Goal: Information Seeking & Learning: Learn about a topic

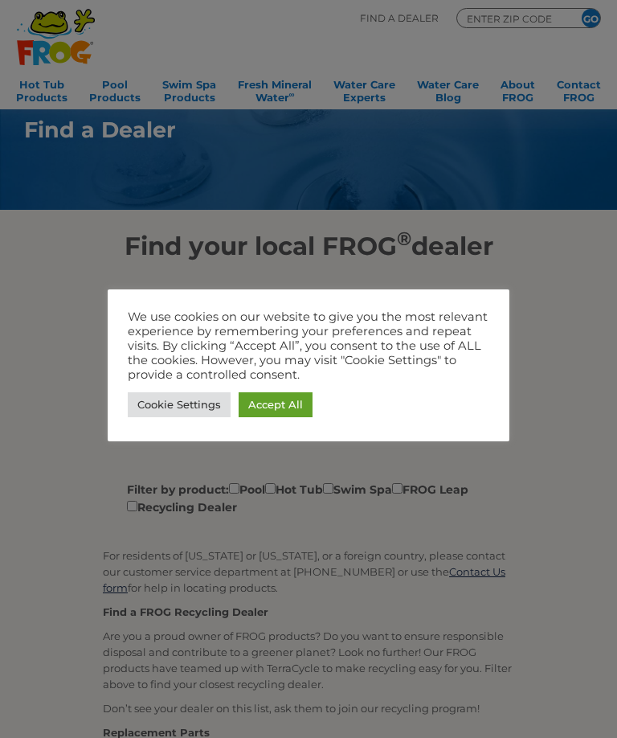
click at [286, 404] on link "Accept All" at bounding box center [276, 404] width 74 height 25
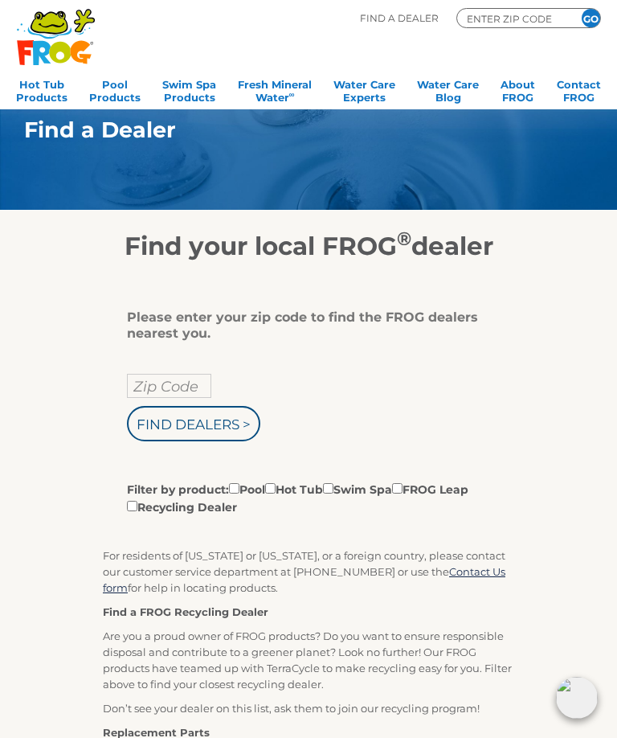
click at [175, 392] on input "Zip Code" at bounding box center [169, 386] width 84 height 24
type input "97404"
click at [215, 422] on input "Find Dealers >" at bounding box center [193, 423] width 133 height 35
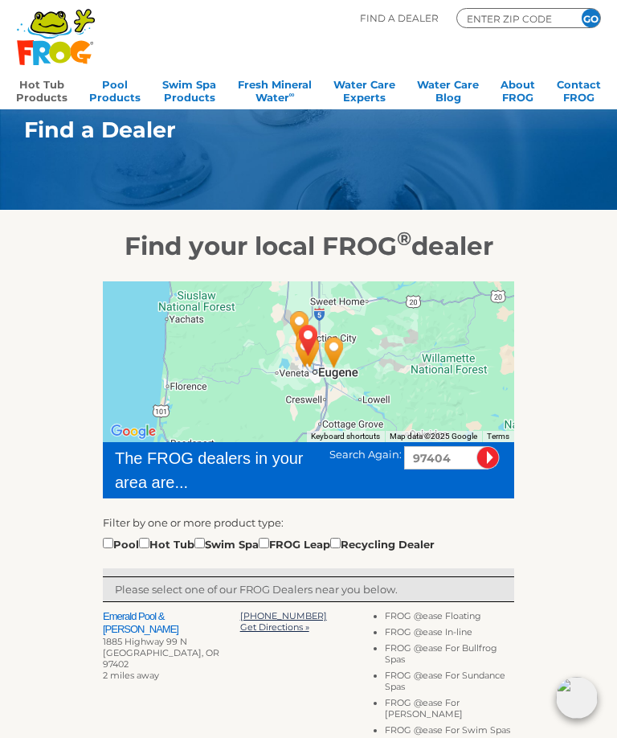
click at [42, 87] on link "Hot Tub Products" at bounding box center [41, 89] width 51 height 32
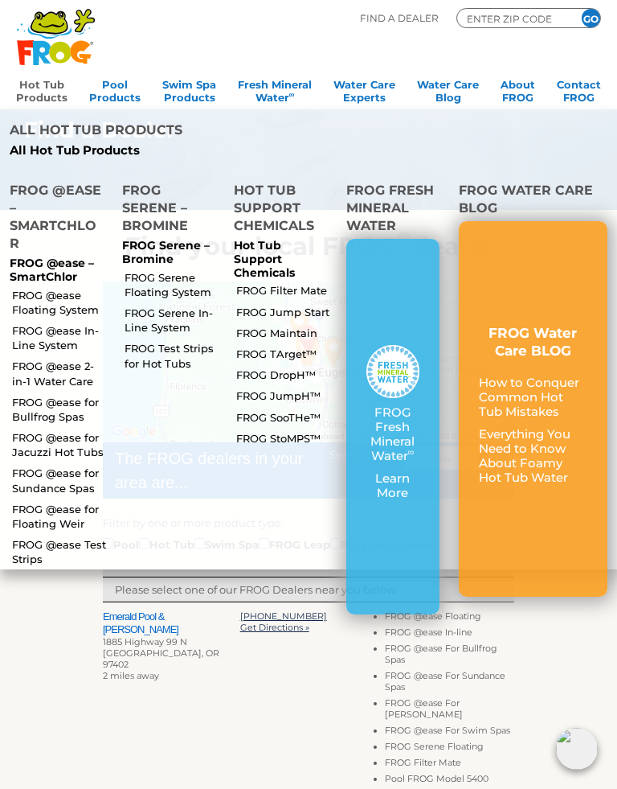
click at [67, 359] on link "FROG @ease 2-in-1 Water Care" at bounding box center [60, 373] width 96 height 29
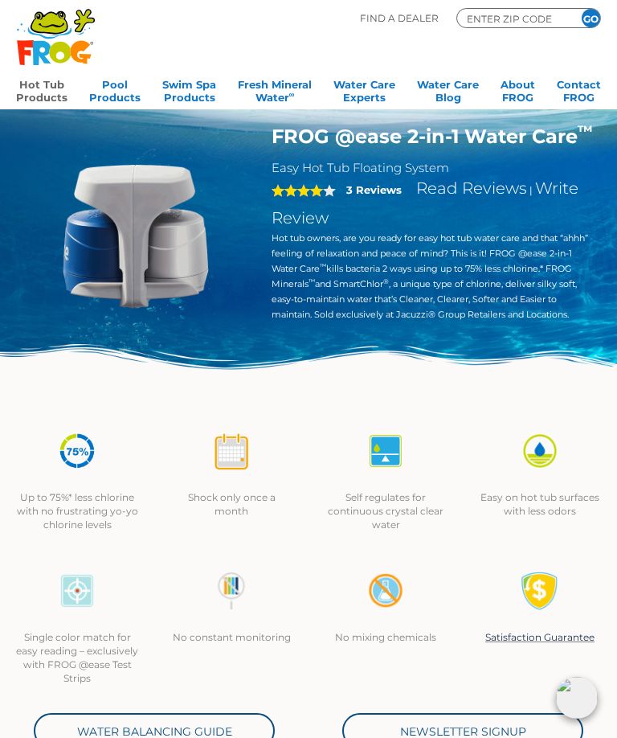
click at [45, 90] on link "Hot Tub Products" at bounding box center [41, 89] width 51 height 32
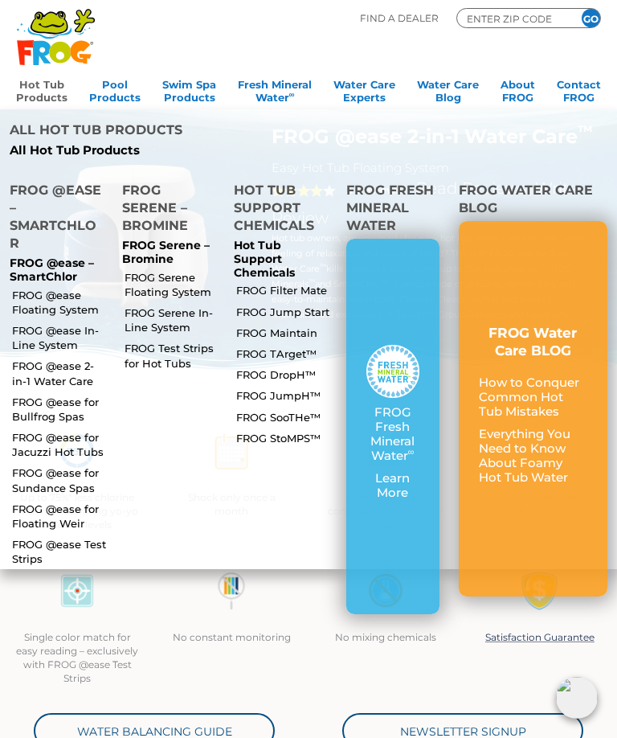
click at [56, 288] on link "FROG @ease Floating System" at bounding box center [60, 302] width 96 height 29
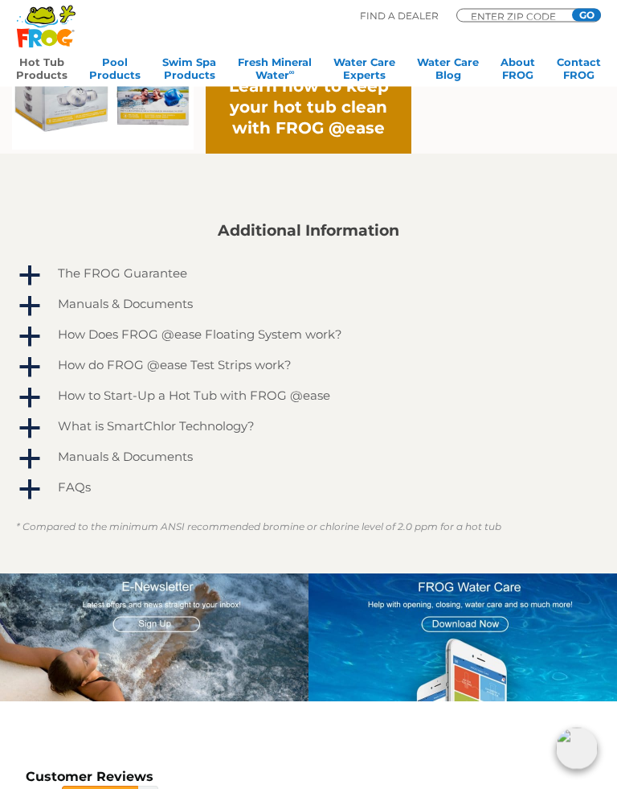
scroll to position [933, 0]
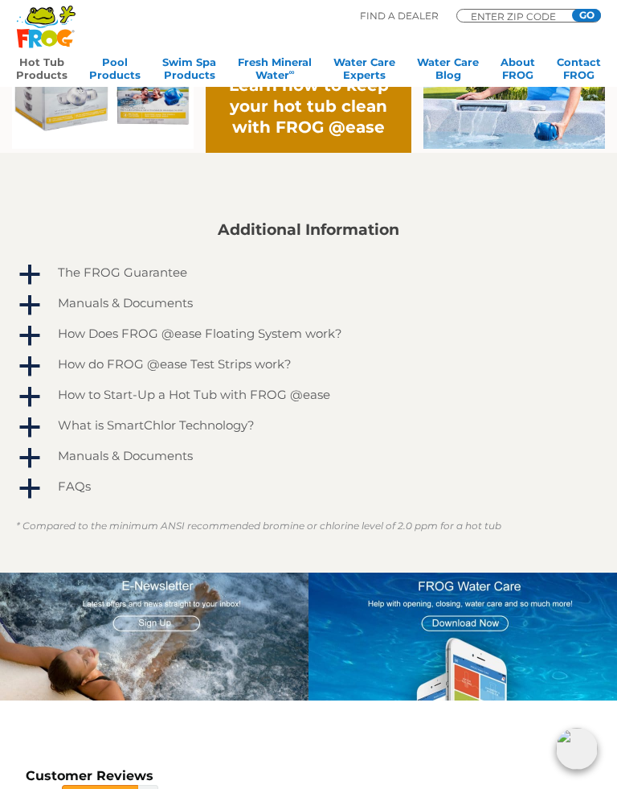
click at [297, 333] on h4 "How Does FROG @ease Floating System work?" at bounding box center [200, 333] width 285 height 14
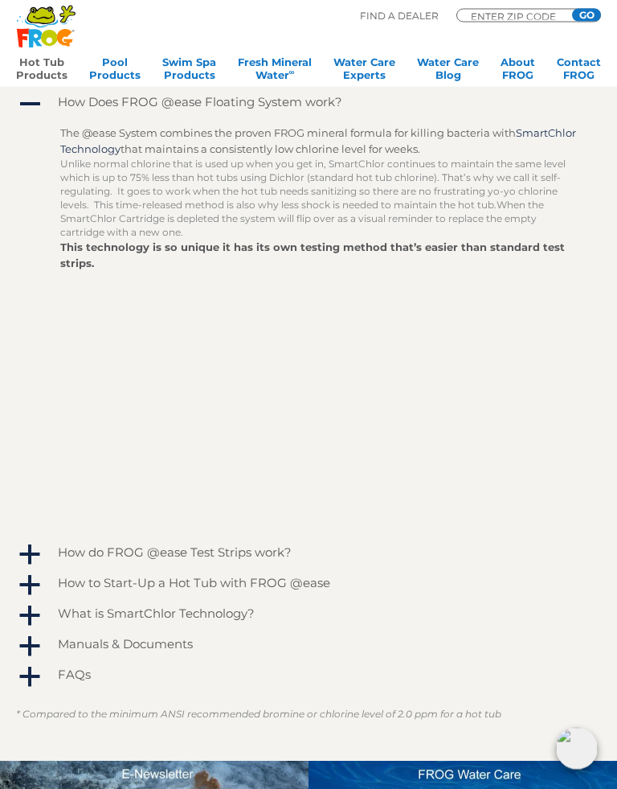
scroll to position [1165, 0]
click at [281, 582] on h4 "How to Start-Up a Hot Tub with FROG @ease" at bounding box center [194, 583] width 273 height 14
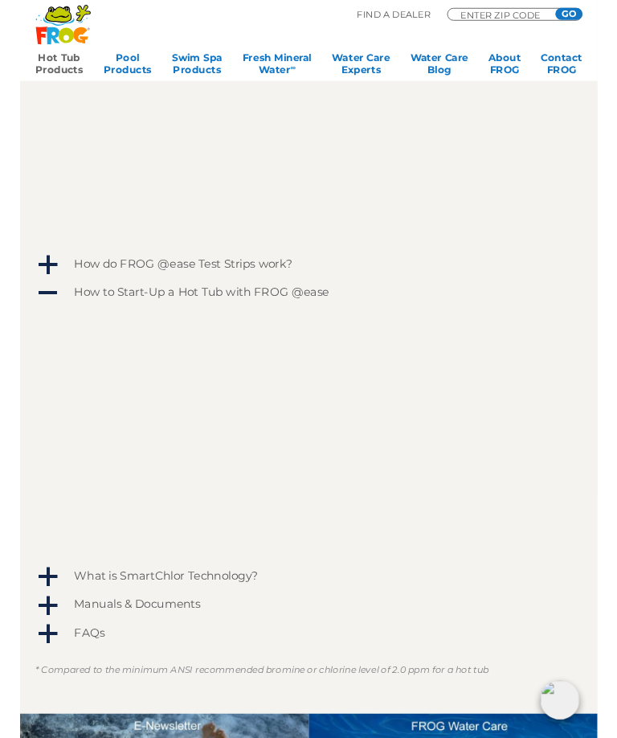
scroll to position [1435, 0]
